Goal: Information Seeking & Learning: Find specific fact

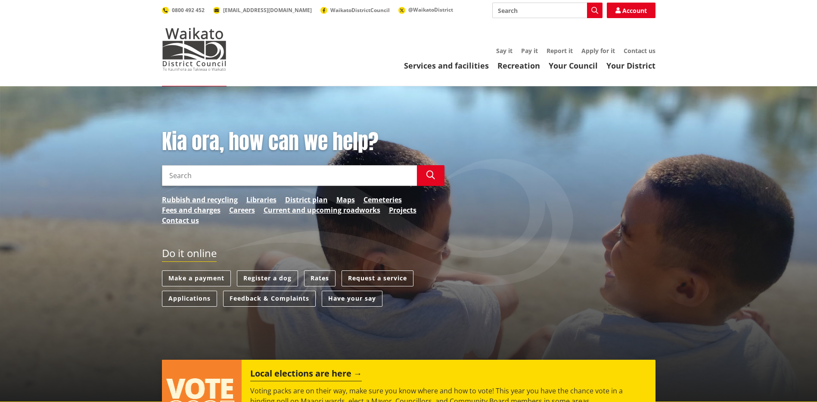
click at [236, 175] on input "Search" at bounding box center [289, 175] width 255 height 21
click at [326, 280] on link "Rates" at bounding box center [319, 278] width 31 height 16
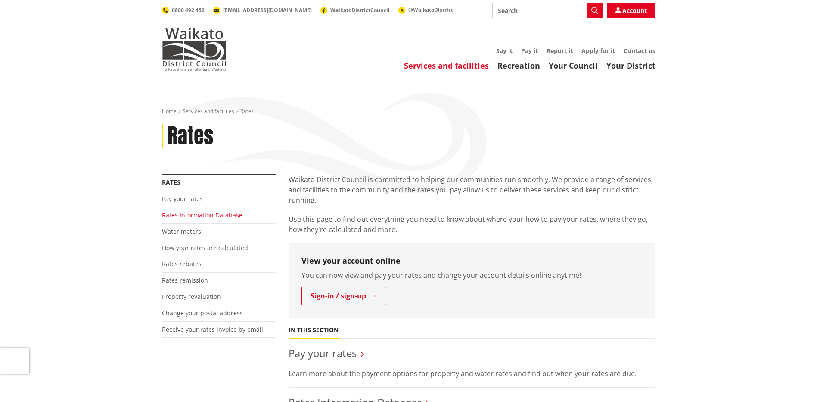
click at [206, 217] on link "Rates Information Database" at bounding box center [202, 215] width 81 height 8
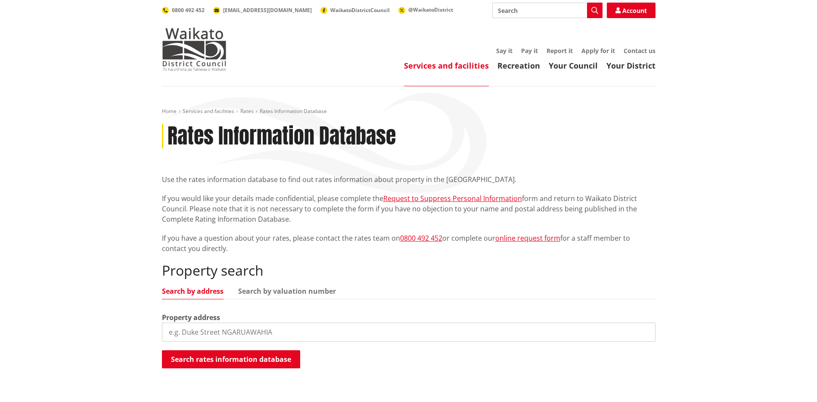
click at [255, 329] on input "search" at bounding box center [409, 331] width 494 height 19
type input "18 ryders road"
click at [244, 357] on button "Search rates information database" at bounding box center [231, 359] width 138 height 18
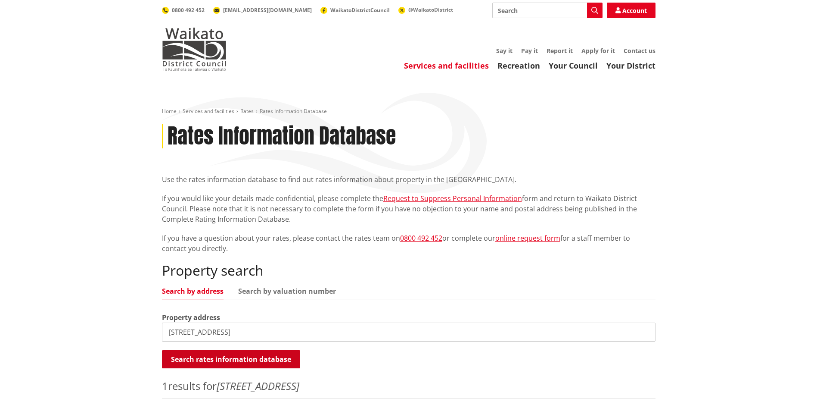
scroll to position [172, 0]
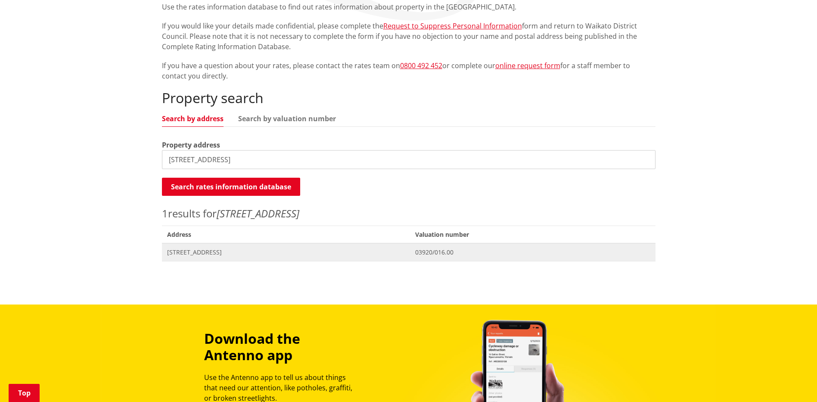
click at [188, 252] on span "[STREET_ADDRESS]" at bounding box center [286, 252] width 238 height 9
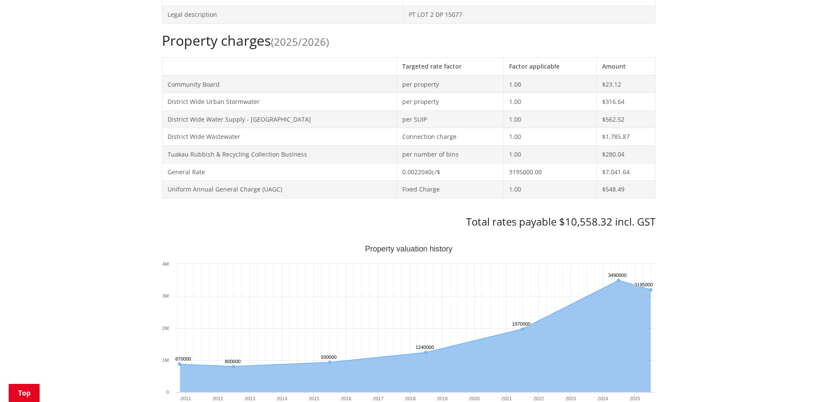
scroll to position [431, 0]
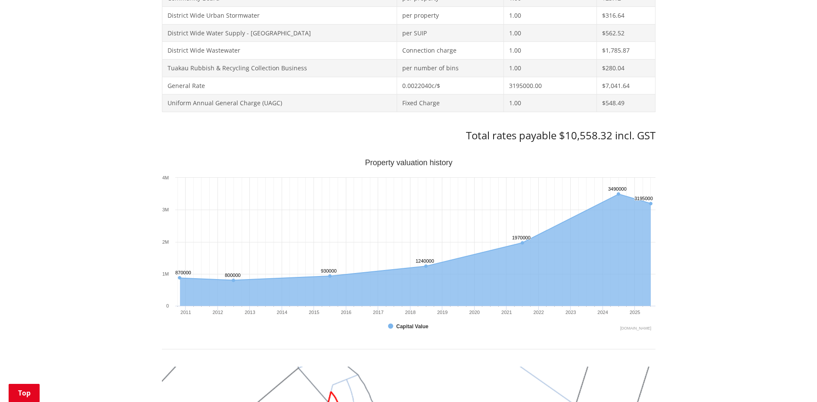
click at [780, 209] on div "Home Services and facilities Rates Rates Information Database Rates Information…" at bounding box center [408, 250] width 817 height 1190
click at [723, 239] on div "Home Services and facilities Rates Rates Information Database Rates Information…" at bounding box center [408, 250] width 817 height 1190
click at [679, 235] on div "Home Services and facilities Rates Rates Information Database Rates Information…" at bounding box center [408, 250] width 817 height 1190
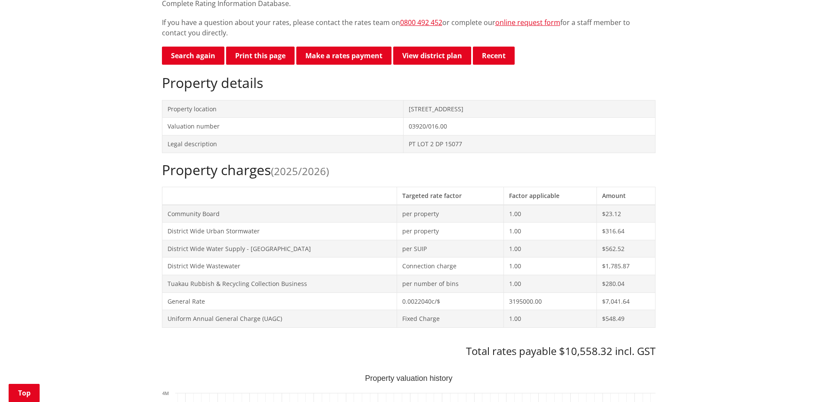
scroll to position [86, 0]
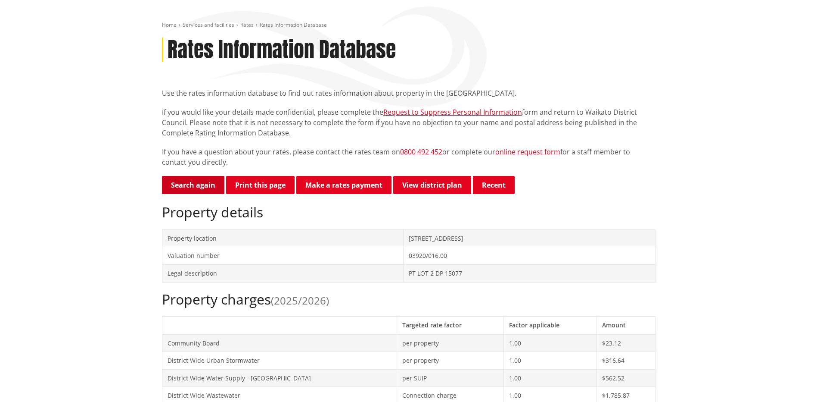
click at [203, 184] on link "Search again" at bounding box center [193, 185] width 62 height 18
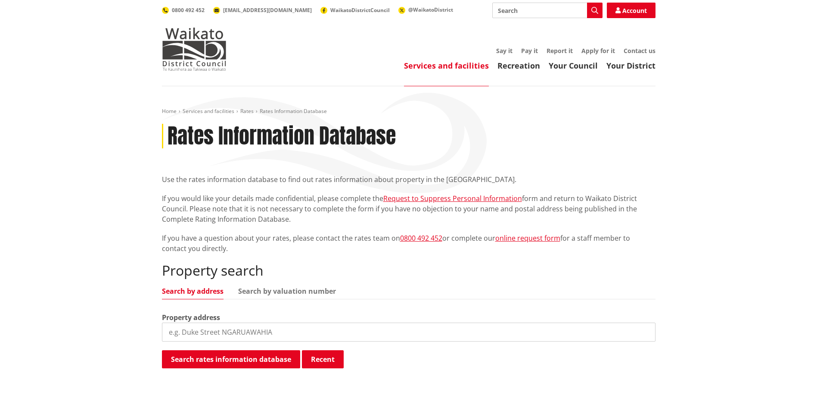
click at [192, 327] on input "search" at bounding box center [409, 331] width 494 height 19
type input "11 ryders"
click at [202, 354] on button "Search rates information database" at bounding box center [231, 359] width 138 height 18
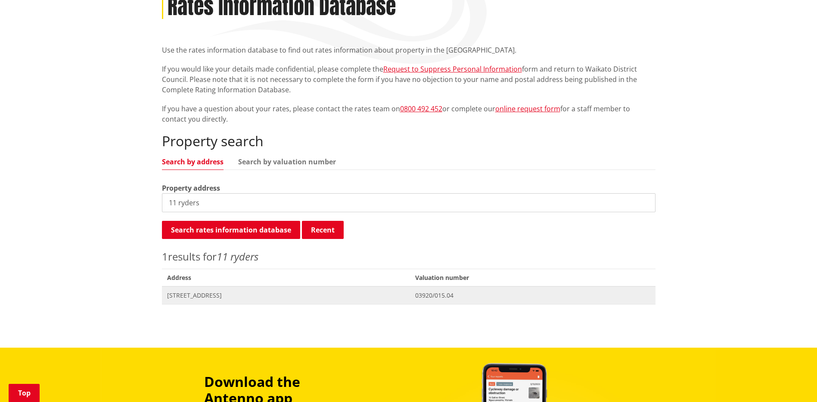
click at [204, 301] on span "Address 11 Ryders Road TUAKAU" at bounding box center [286, 295] width 249 height 18
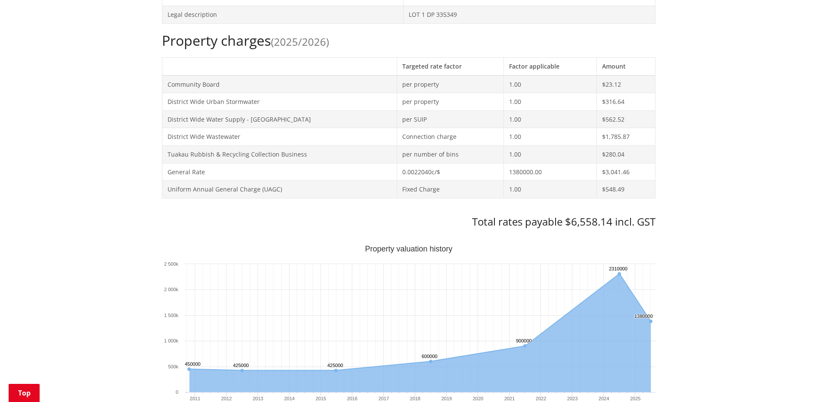
scroll to position [474, 0]
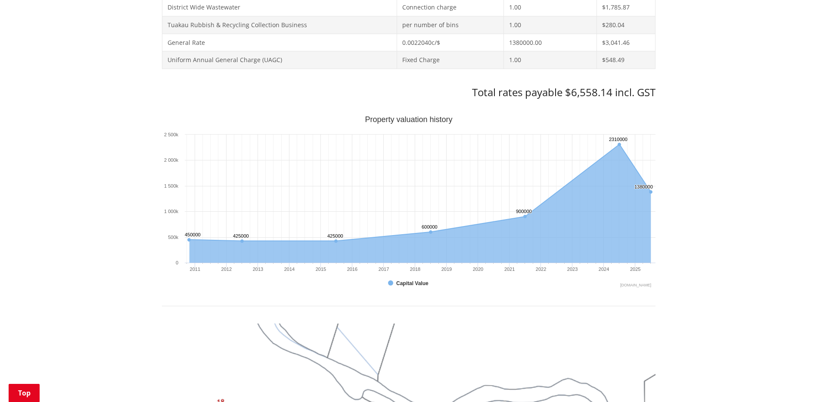
click at [706, 184] on div "Home Services and facilities Rates Rates Information Database Rates Information…" at bounding box center [408, 207] width 817 height 1190
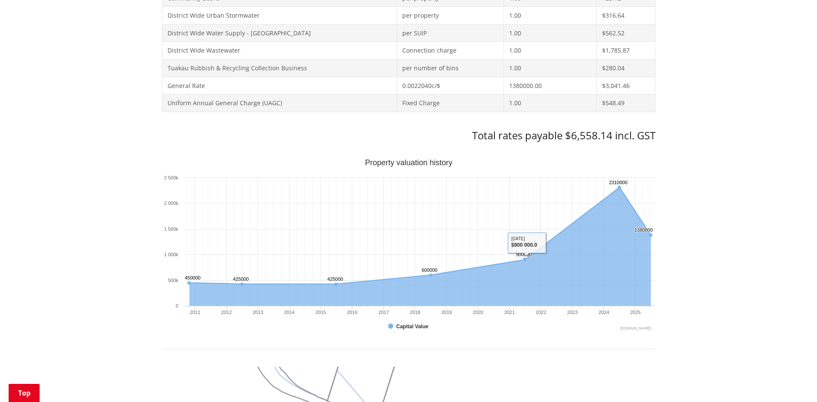
scroll to position [345, 0]
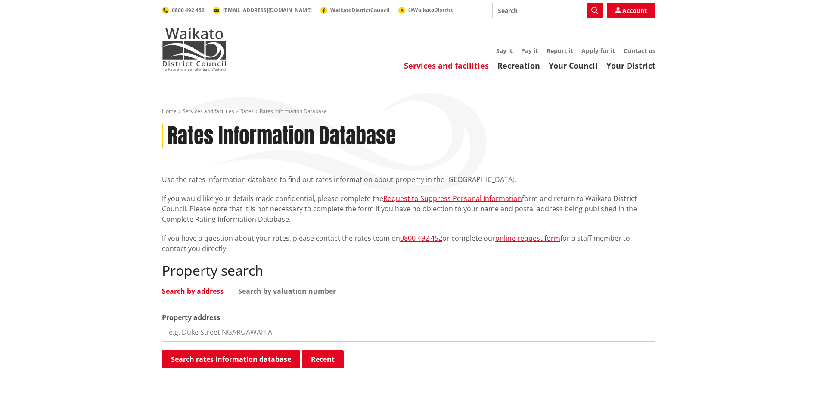
scroll to position [129, 0]
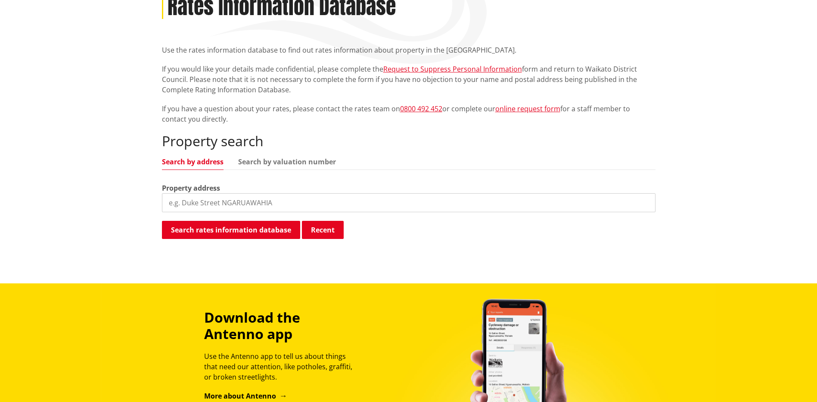
click at [216, 199] on input "search" at bounding box center [409, 202] width 494 height 19
type input "24 ryders"
click at [216, 228] on button "Search rates information database" at bounding box center [231, 230] width 138 height 18
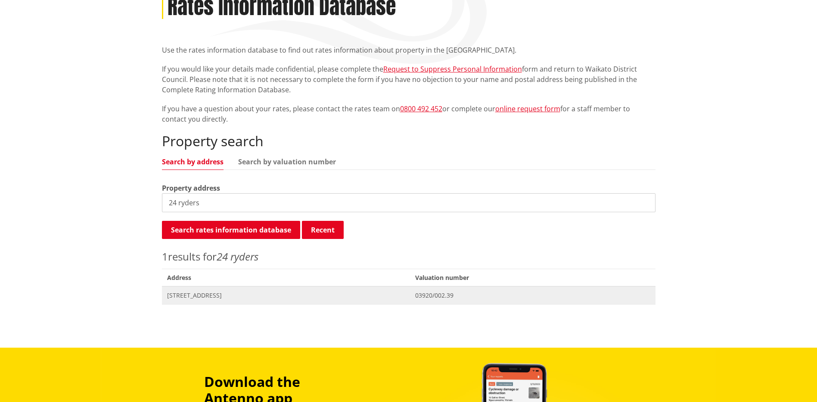
click at [197, 296] on span "[STREET_ADDRESS]" at bounding box center [286, 295] width 238 height 9
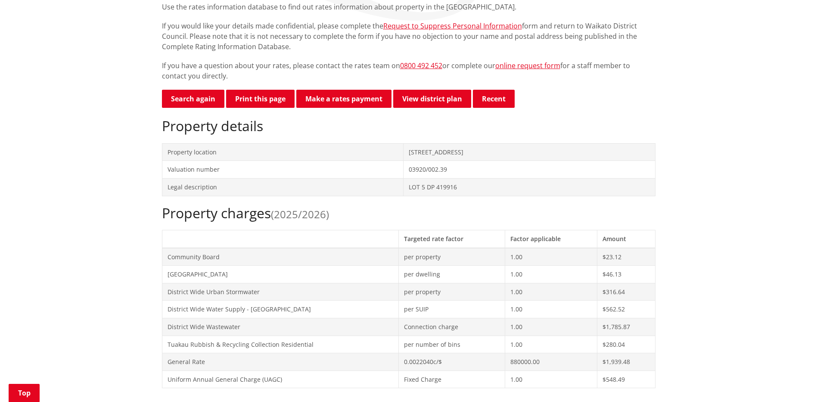
scroll to position [388, 0]
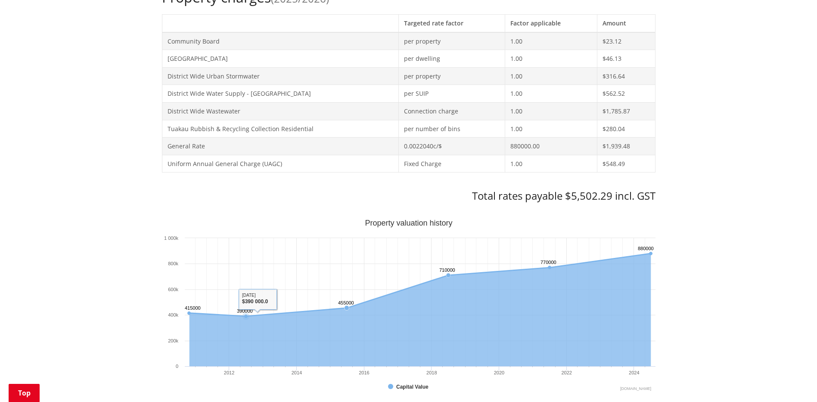
click at [66, 220] on div "Home Services and facilities Rates Rates Information Database Rates Information…" at bounding box center [408, 302] width 817 height 1208
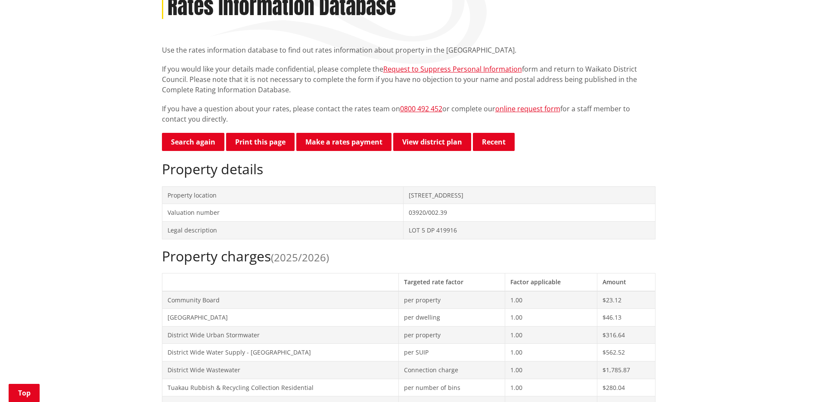
scroll to position [0, 0]
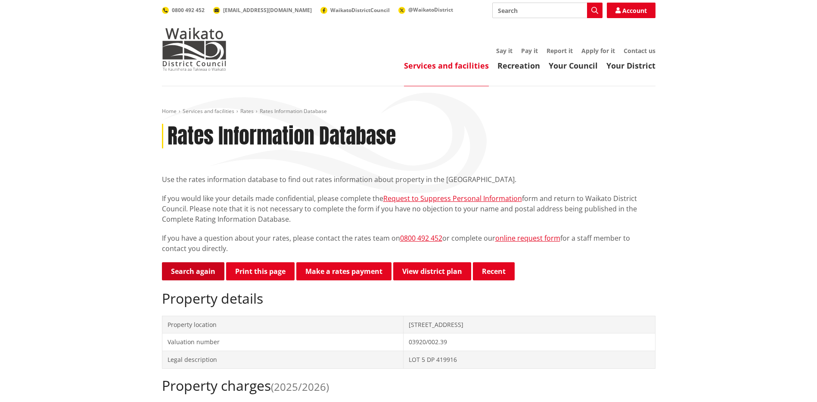
click at [192, 264] on link "Search again" at bounding box center [193, 271] width 62 height 18
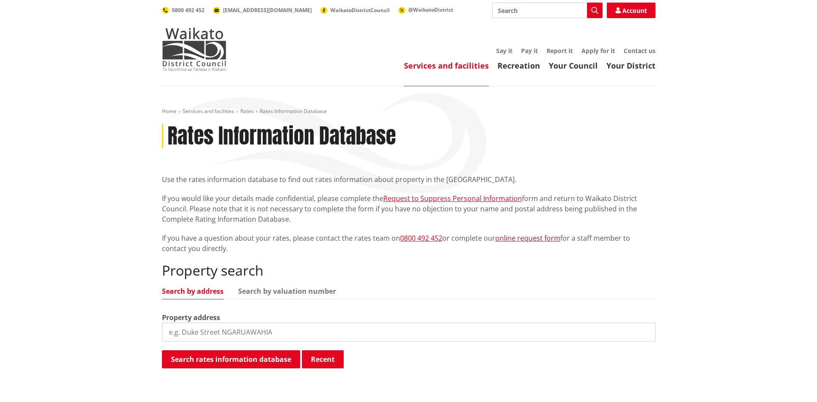
click at [265, 328] on input "search" at bounding box center [409, 331] width 494 height 19
type input "394 martin roa"
click at [270, 361] on button "Search rates information database" at bounding box center [231, 359] width 138 height 18
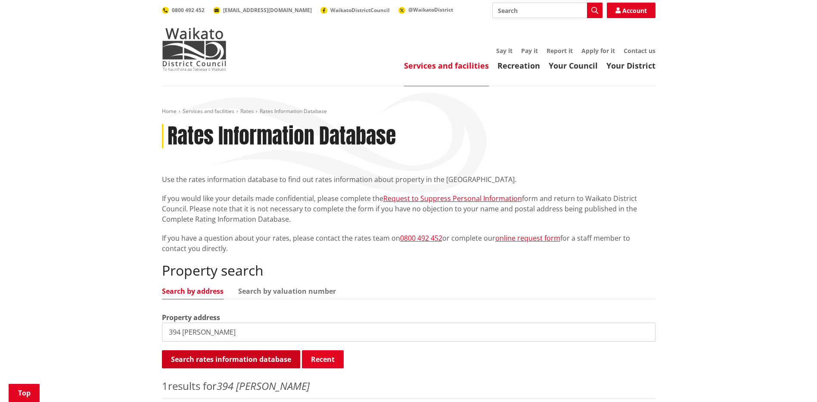
scroll to position [129, 0]
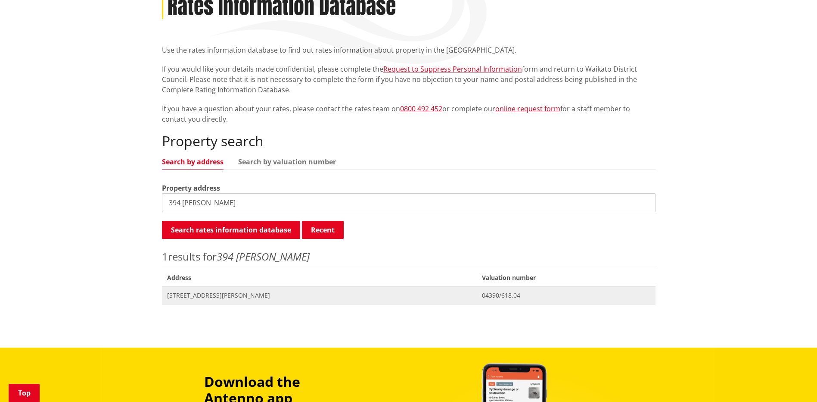
click at [224, 297] on span "[STREET_ADDRESS][PERSON_NAME]" at bounding box center [319, 295] width 305 height 9
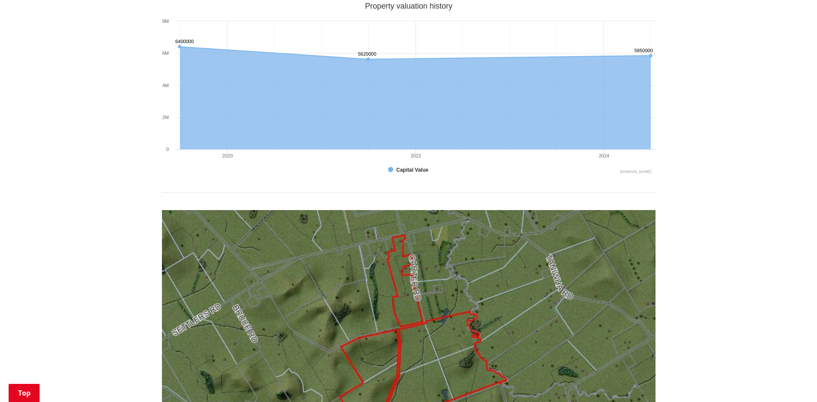
scroll to position [474, 0]
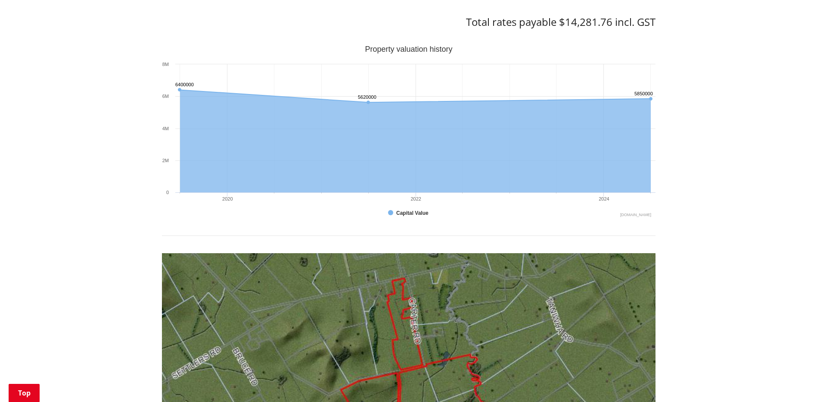
click at [751, 193] on div "Home Services and facilities Rates Rates Information Database Rates Information…" at bounding box center [408, 172] width 817 height 1120
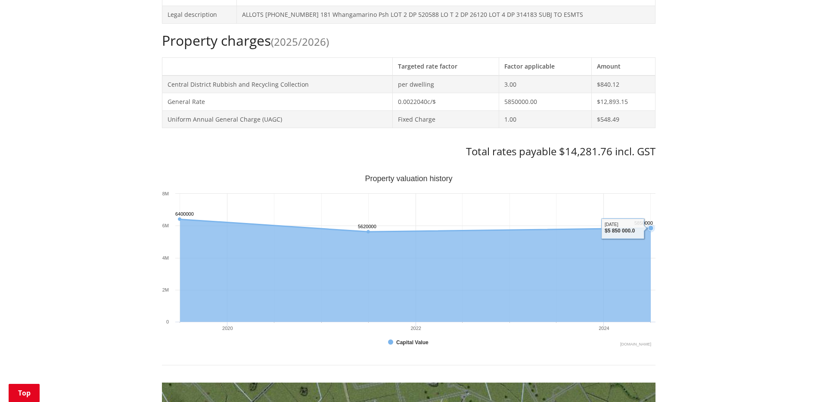
scroll to position [129, 0]
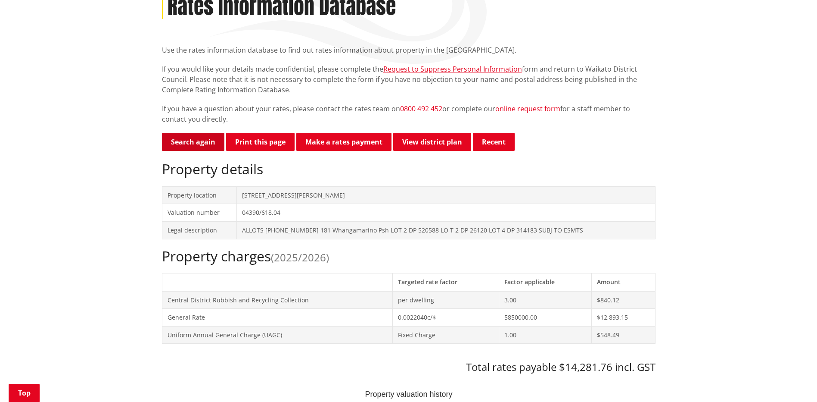
click at [205, 146] on link "Search again" at bounding box center [193, 142] width 62 height 18
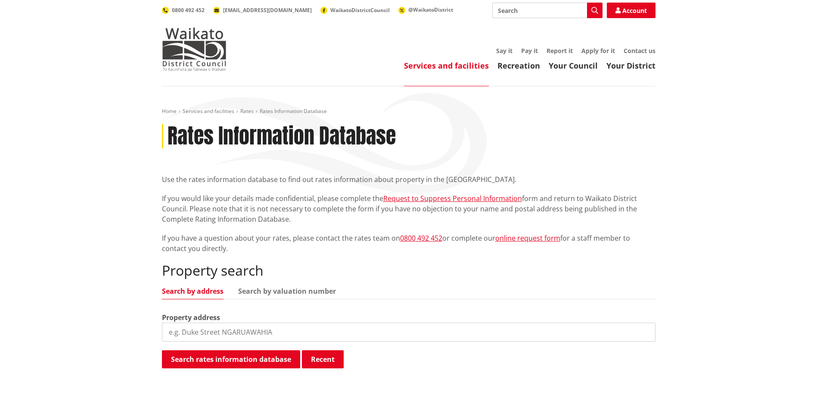
click at [224, 334] on input "search" at bounding box center [409, 331] width 494 height 19
type input "[STREET_ADDRESS][PERSON_NAME]"
click at [250, 360] on button "Search rates information database" at bounding box center [231, 359] width 138 height 18
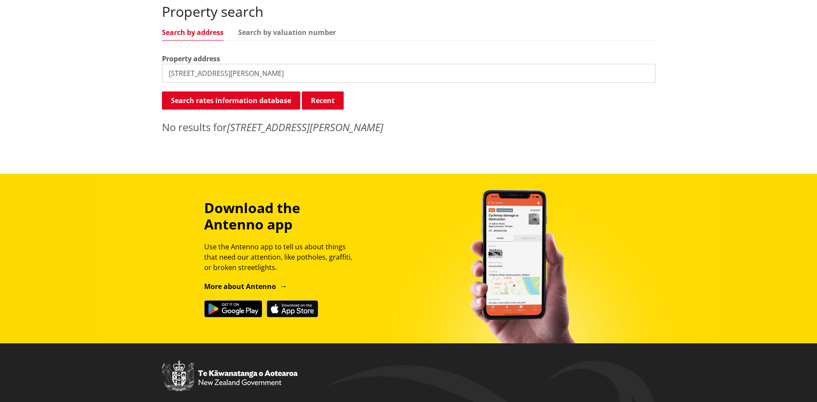
scroll to position [86, 0]
